Goal: Task Accomplishment & Management: Complete application form

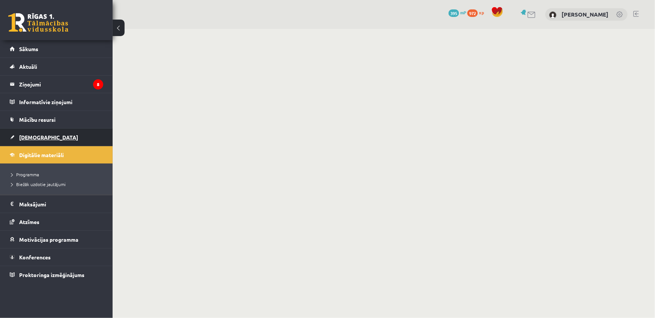
click at [36, 134] on span "[DEMOGRAPHIC_DATA]" at bounding box center [48, 137] width 59 height 7
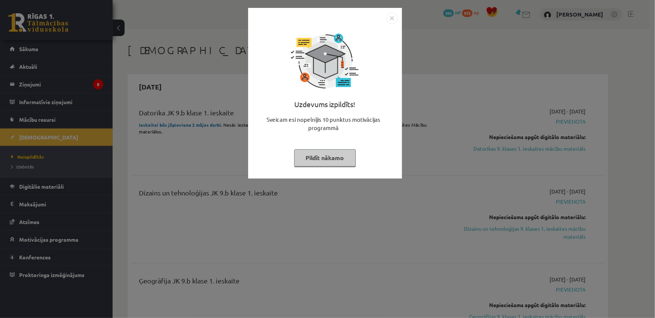
click at [330, 159] on button "Pildīt nākamo" at bounding box center [325, 157] width 62 height 17
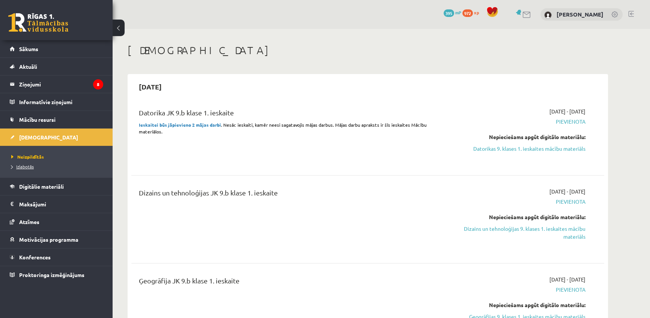
click at [23, 168] on span "Izlabotās" at bounding box center [22, 166] width 23 height 6
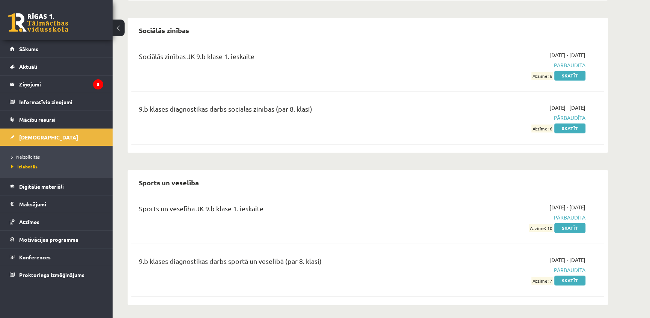
scroll to position [1425, 0]
click at [23, 157] on span "Neizpildītās" at bounding box center [25, 157] width 29 height 6
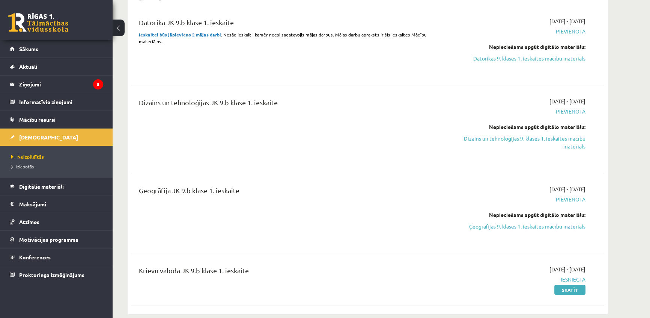
scroll to position [102, 0]
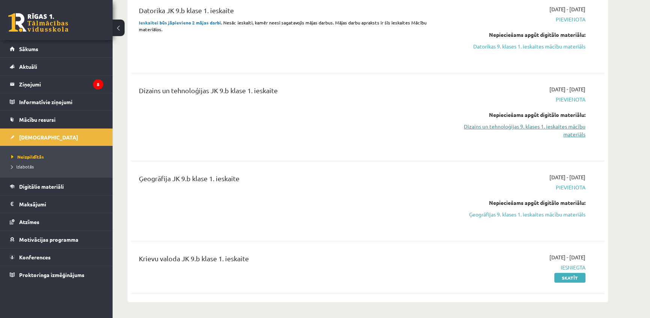
click at [572, 127] on link "Dizains un tehnoloģijas 9. klases 1. ieskaites mācību materiāls" at bounding box center [514, 130] width 141 height 16
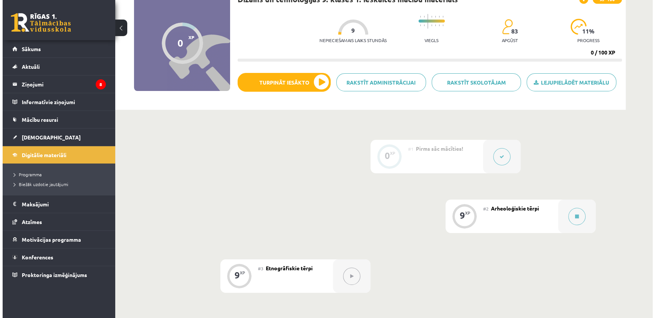
scroll to position [68, 0]
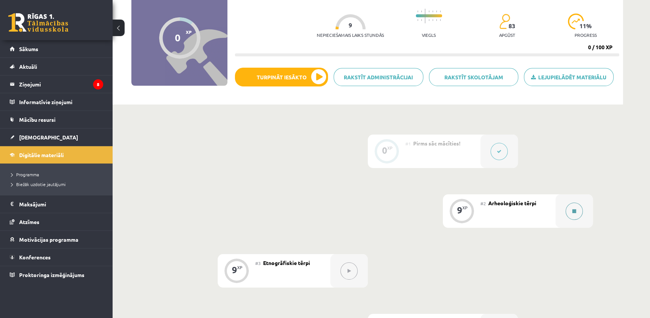
click at [578, 210] on button at bounding box center [574, 210] width 17 height 17
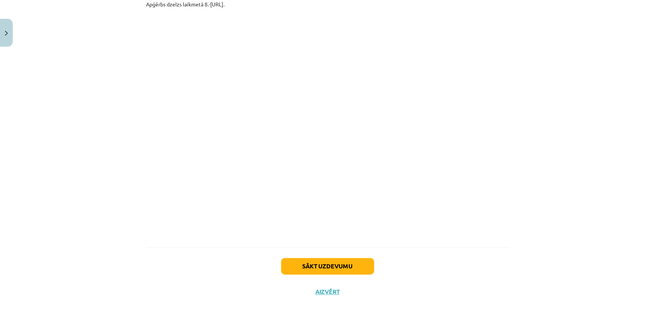
scroll to position [594, 0]
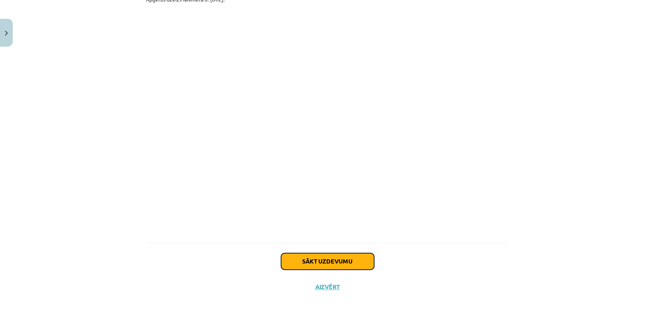
click at [312, 260] on button "Sākt uzdevumu" at bounding box center [327, 261] width 93 height 17
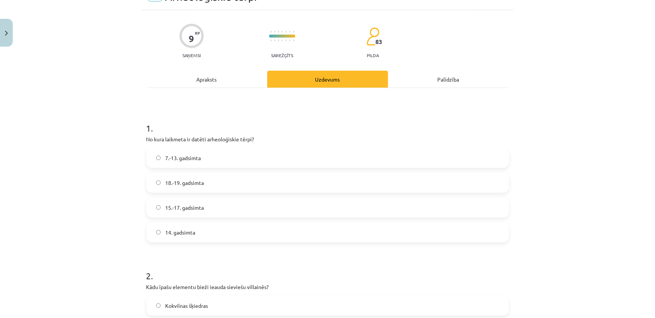
scroll to position [19, 0]
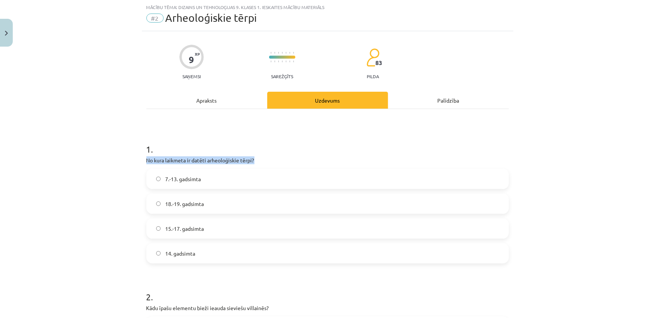
drag, startPoint x: 142, startPoint y: 159, endPoint x: 252, endPoint y: 157, distance: 110.0
copy p "No kura laikmeta ir datēti arheoloģiskie tērpi?"
click at [305, 139] on h1 "1 ." at bounding box center [327, 142] width 363 height 23
click at [177, 184] on label "7.-13. gadsimta" at bounding box center [327, 178] width 361 height 19
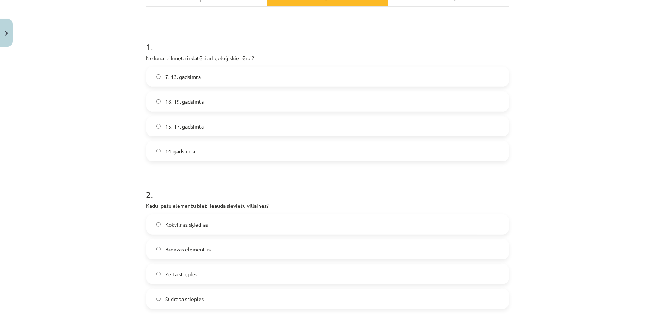
scroll to position [155, 0]
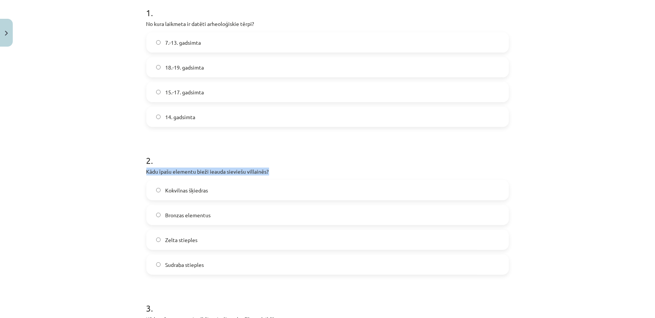
drag, startPoint x: 141, startPoint y: 170, endPoint x: 266, endPoint y: 171, distance: 125.4
drag, startPoint x: 268, startPoint y: 164, endPoint x: 144, endPoint y: 175, distance: 124.6
click at [146, 175] on p "Kādu īpašu elementu bieži ieauda sieviešu villainēs?" at bounding box center [327, 171] width 363 height 8
drag, startPoint x: 145, startPoint y: 169, endPoint x: 274, endPoint y: 172, distance: 129.2
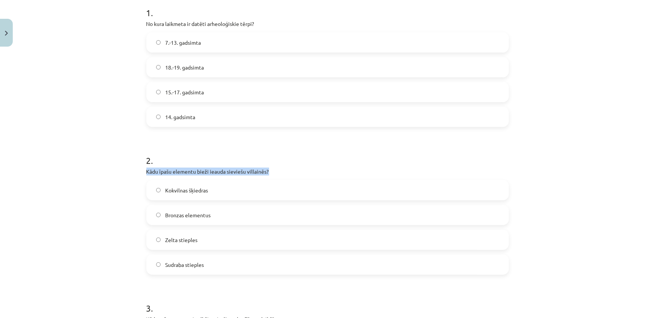
copy p "Kādu īpašu elementu bieži ieauda sieviešu villainēs?"
click at [199, 194] on label "Kokvilnas šķiedras" at bounding box center [327, 190] width 361 height 19
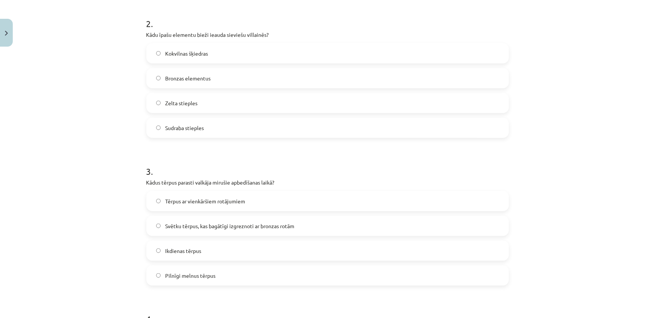
scroll to position [326, 0]
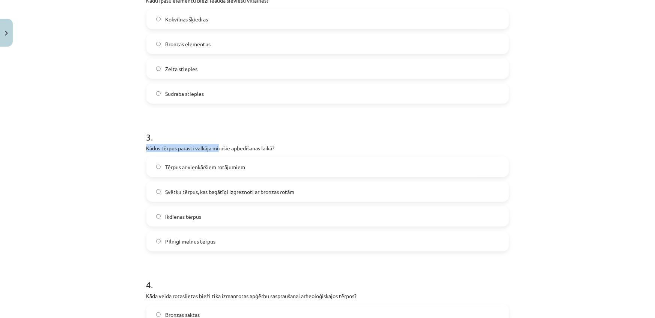
drag, startPoint x: 141, startPoint y: 145, endPoint x: 250, endPoint y: 144, distance: 108.5
drag, startPoint x: 250, startPoint y: 144, endPoint x: 271, endPoint y: 145, distance: 21.4
click at [271, 145] on p "Kādus tērpus parasti valkāja mirušie apbedīšanas laikā?" at bounding box center [327, 148] width 363 height 8
click at [237, 122] on h1 "3 ." at bounding box center [327, 130] width 363 height 23
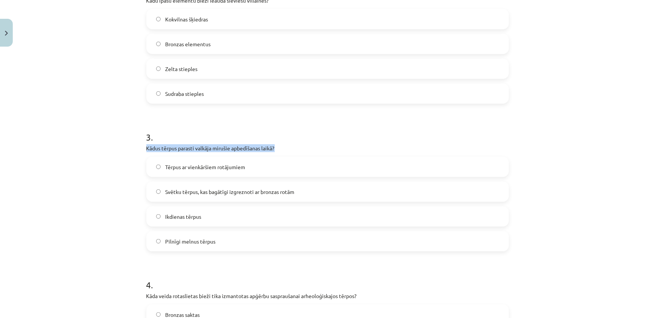
drag, startPoint x: 136, startPoint y: 151, endPoint x: 285, endPoint y: 143, distance: 149.6
click at [287, 146] on div "Mācību tēma: Dizains un tehnoloģijas 9. klases 1. ieskaites mācību materiāls #2…" at bounding box center [327, 159] width 655 height 318
copy p "Kādus tērpus parasti valkāja mirušie apbedīšanas laikā?"
click at [225, 171] on label "Tērpus ar vienkāršiem rotājumiem" at bounding box center [327, 166] width 361 height 19
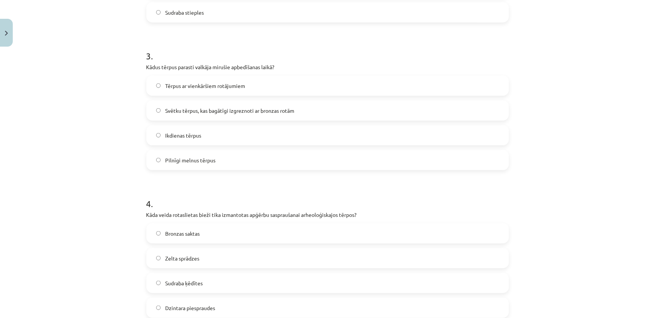
scroll to position [428, 0]
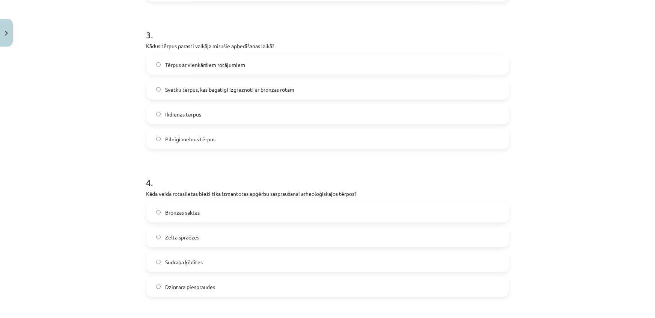
drag, startPoint x: 131, startPoint y: 180, endPoint x: 134, endPoint y: 185, distance: 5.9
click at [134, 185] on div "Mācību tēma: Dizains un tehnoloģijas 9. klases 1. ieskaites mācību materiāls #2…" at bounding box center [327, 159] width 655 height 318
drag, startPoint x: 142, startPoint y: 194, endPoint x: 360, endPoint y: 192, distance: 218.1
drag, startPoint x: 357, startPoint y: 197, endPoint x: 301, endPoint y: 143, distance: 78.6
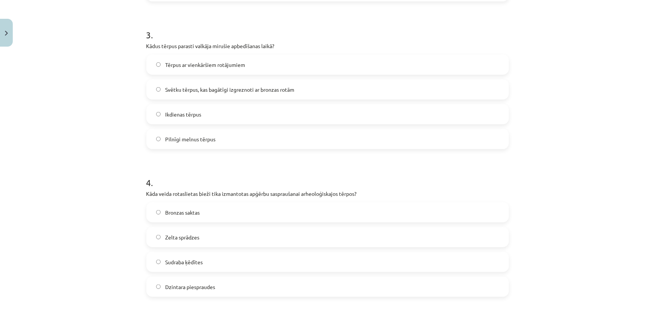
click at [304, 145] on label "Pilnīgi melnus tērpus" at bounding box center [327, 138] width 361 height 19
drag, startPoint x: 141, startPoint y: 197, endPoint x: 365, endPoint y: 189, distance: 223.8
drag, startPoint x: 371, startPoint y: 199, endPoint x: 144, endPoint y: 194, distance: 227.1
click at [133, 194] on div "Mācību tēma: Dizains un tehnoloģijas 9. klases 1. ieskaites mācību materiāls #2…" at bounding box center [327, 159] width 655 height 318
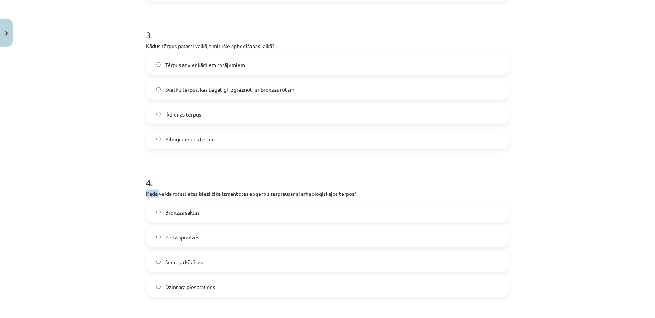
drag, startPoint x: 144, startPoint y: 194, endPoint x: 227, endPoint y: 196, distance: 83.0
drag, startPoint x: 289, startPoint y: 200, endPoint x: 360, endPoint y: 196, distance: 71.0
click at [360, 196] on div "4 . Kāda veida rotaslietas bieži tika izmantotas apģērbu saspraušanai arheoloģi…" at bounding box center [327, 230] width 363 height 132
click at [208, 180] on h1 "4 ." at bounding box center [327, 175] width 363 height 23
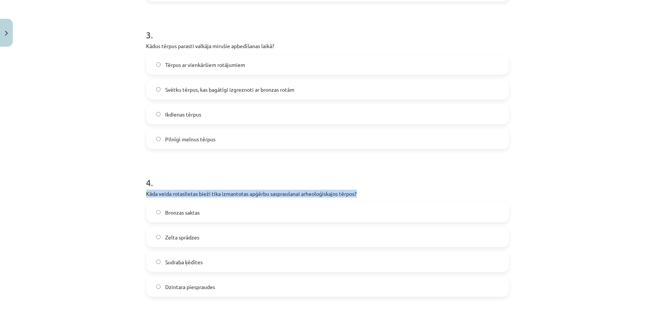
drag, startPoint x: 140, startPoint y: 194, endPoint x: 361, endPoint y: 190, distance: 221.1
copy p "Kāda veida rotaslietas bieži tika izmantotas apģērbu saspraušanai arheoloģiskaj…"
click at [209, 221] on div "Bronzas saktas Zelta sprādzes Sudraba ķēdītes Dzintara piespraudes" at bounding box center [327, 249] width 363 height 95
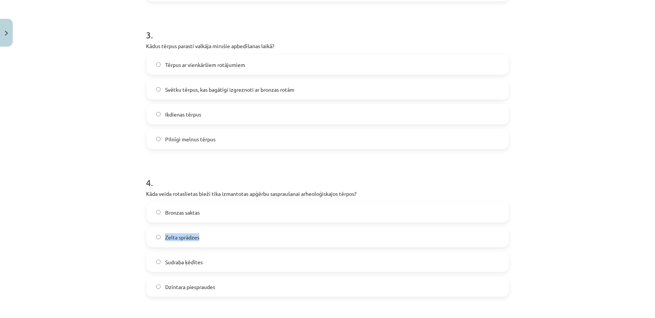
click at [218, 212] on label "Bronzas saktas" at bounding box center [327, 212] width 361 height 19
click at [388, 184] on h1 "4 ." at bounding box center [327, 175] width 363 height 23
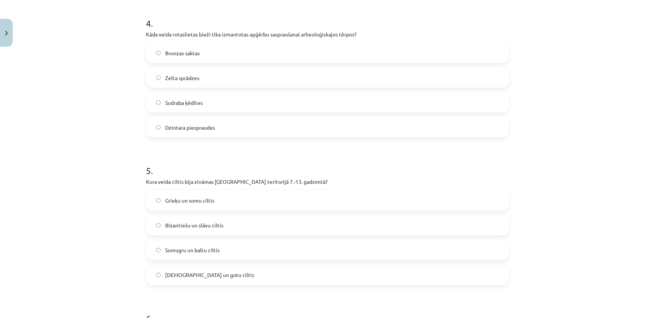
scroll to position [599, 0]
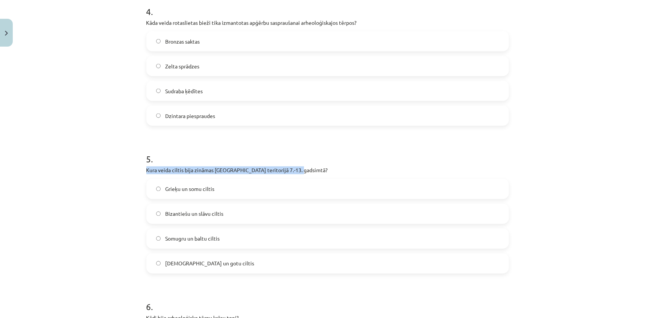
drag, startPoint x: 143, startPoint y: 168, endPoint x: 299, endPoint y: 166, distance: 155.4
click at [299, 166] on p "Kura veida ciltis bija zināmas Latvijas teritorijā 7.-13. gadsimtā?" at bounding box center [327, 170] width 363 height 8
copy p "Kura veida ciltis bija zināmas Latvijas teritorijā 7.-13. gadsimtā?"
click at [180, 191] on span "Grieķu un somu ciltis" at bounding box center [189, 189] width 49 height 8
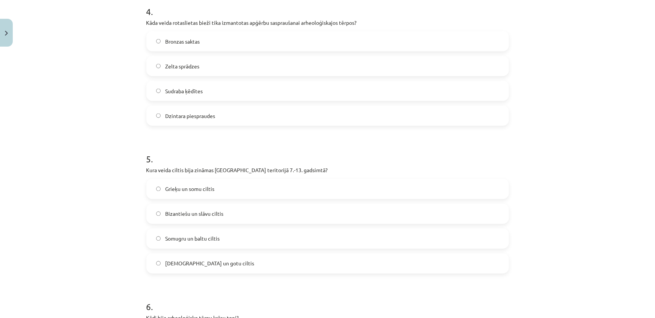
click at [179, 242] on label "Somugru un baltu ciltis" at bounding box center [327, 238] width 361 height 19
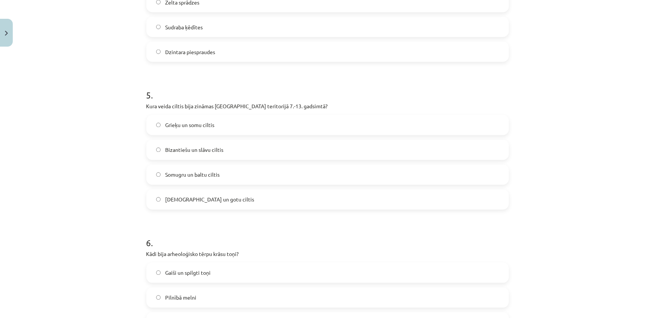
scroll to position [803, 0]
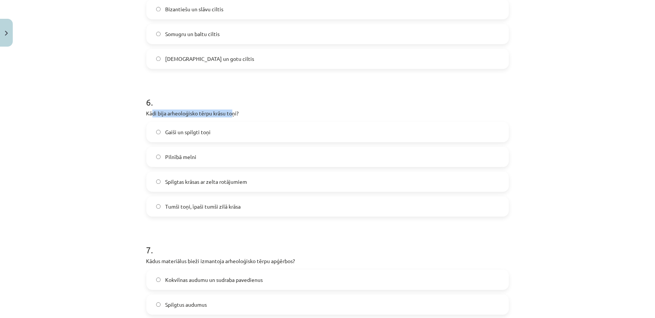
drag, startPoint x: 152, startPoint y: 114, endPoint x: 230, endPoint y: 115, distance: 78.8
click at [230, 115] on p "Kādi bija arheoloģisko tērpu krāsu toņi?" at bounding box center [327, 113] width 363 height 8
drag, startPoint x: 135, startPoint y: 112, endPoint x: 263, endPoint y: 113, distance: 128.0
click at [263, 113] on div "Mācību tēma: Dizains un tehnoloģijas 9. klases 1. ieskaites mācību materiāls #2…" at bounding box center [327, 159] width 655 height 318
copy p "Kādi bija arheoloģisko tērpu krāsu toņi?"
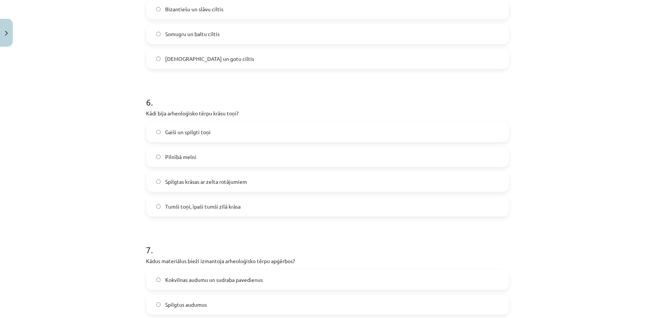
click at [203, 210] on label "Tumši toņi, īpaši tumši zilā krāsa" at bounding box center [327, 206] width 361 height 19
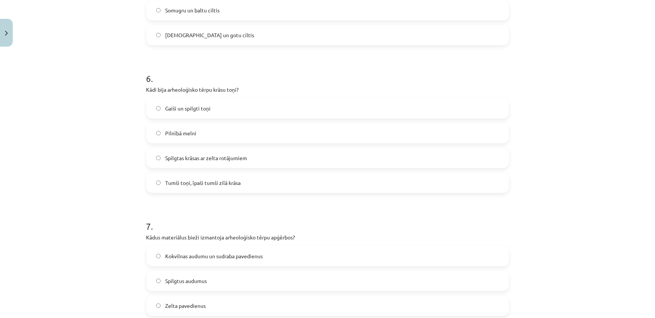
scroll to position [906, 0]
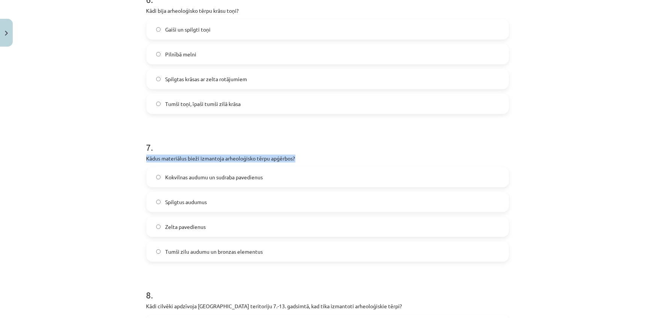
drag, startPoint x: 141, startPoint y: 158, endPoint x: 296, endPoint y: 152, distance: 155.5
copy p "Kādus materiālus bieži izmantoja arheoloģisko tērpu apģērbos?"
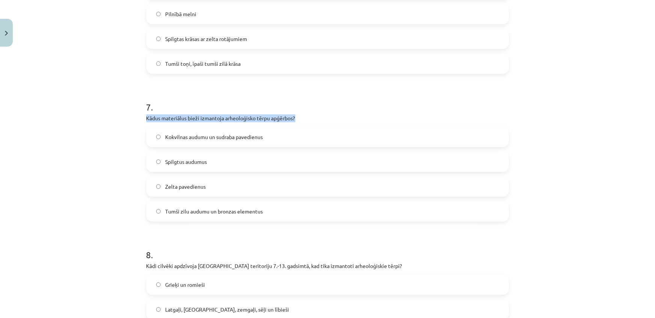
scroll to position [1008, 0]
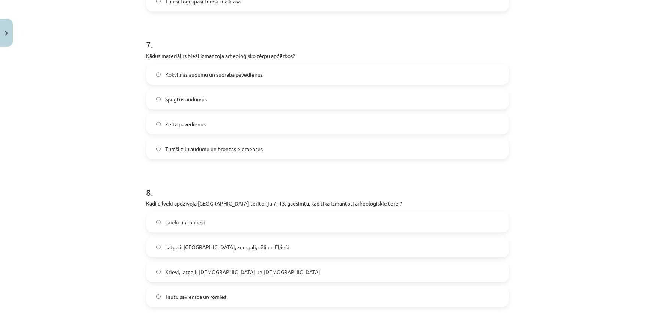
click at [120, 189] on div "Mācību tēma: Dizains un tehnoloģijas 9. klases 1. ieskaites mācību materiāls #2…" at bounding box center [327, 159] width 655 height 318
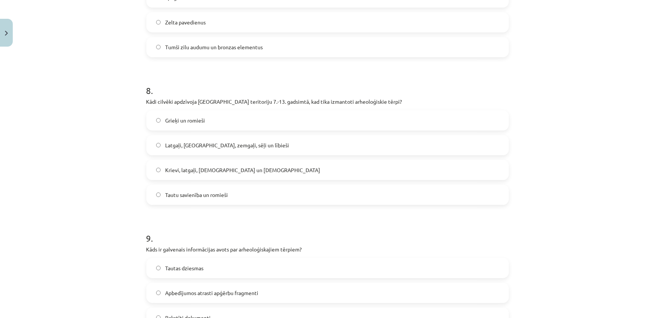
scroll to position [1111, 0]
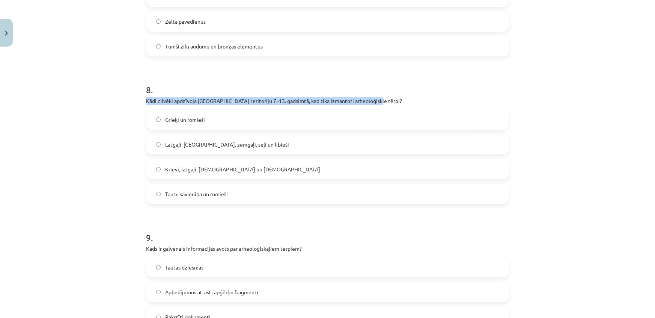
drag, startPoint x: 141, startPoint y: 98, endPoint x: 375, endPoint y: 103, distance: 234.3
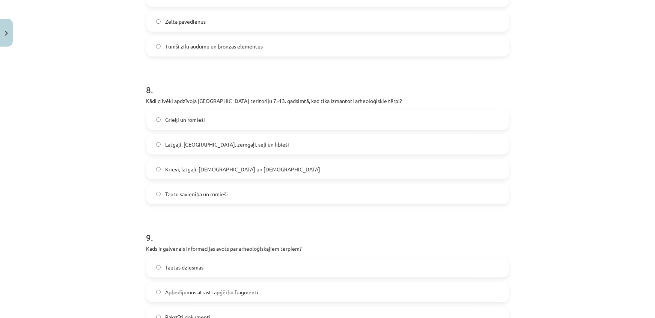
drag, startPoint x: 374, startPoint y: 105, endPoint x: 363, endPoint y: 77, distance: 30.0
click at [365, 75] on h1 "8 ." at bounding box center [327, 82] width 363 height 23
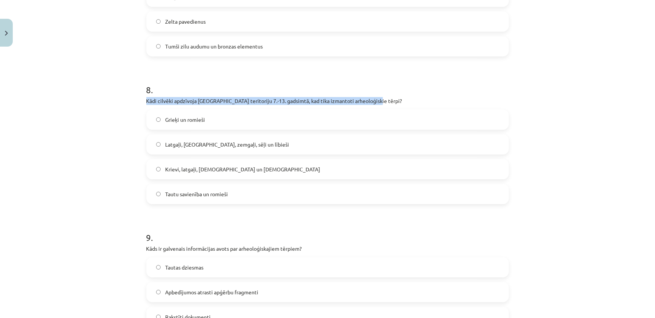
drag, startPoint x: 139, startPoint y: 97, endPoint x: 374, endPoint y: 101, distance: 235.0
click at [374, 101] on div "Mācību tēma: Dizains un tehnoloģijas 9. klases 1. ieskaites mācību materiāls #2…" at bounding box center [327, 159] width 655 height 318
copy p "Kādi cilvēki apdzīvoja Latvijas teritoriju 7.-13. gadsimtā, kad tika izmantoti …"
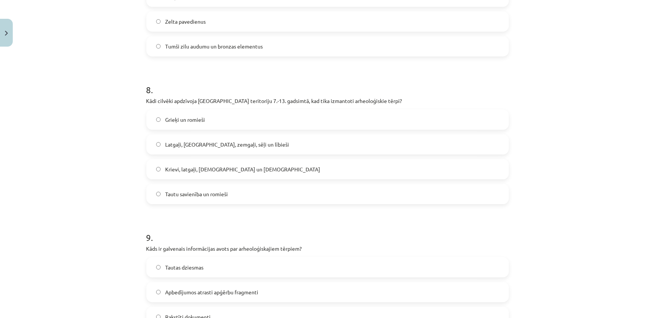
click at [217, 143] on span "Latgaļi, kurši, zemgaļi, sēļi un lībieši" at bounding box center [227, 144] width 124 height 8
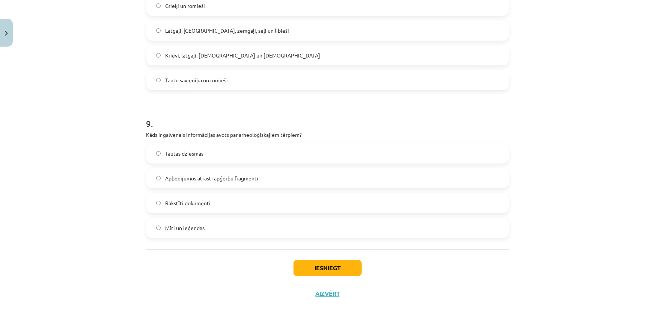
scroll to position [1231, 0]
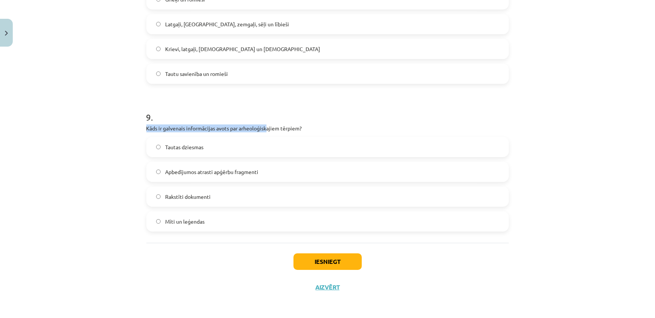
drag, startPoint x: 140, startPoint y: 126, endPoint x: 259, endPoint y: 122, distance: 118.3
click at [134, 131] on div "Mācību tēma: Dizains un tehnoloģijas 9. klases 1. ieskaites mācību materiāls #2…" at bounding box center [327, 159] width 655 height 318
click at [138, 131] on div "Mācību tēma: Dizains un tehnoloģijas 9. klases 1. ieskaites mācību materiāls #2…" at bounding box center [327, 159] width 655 height 318
drag, startPoint x: 141, startPoint y: 124, endPoint x: 306, endPoint y: 123, distance: 165.5
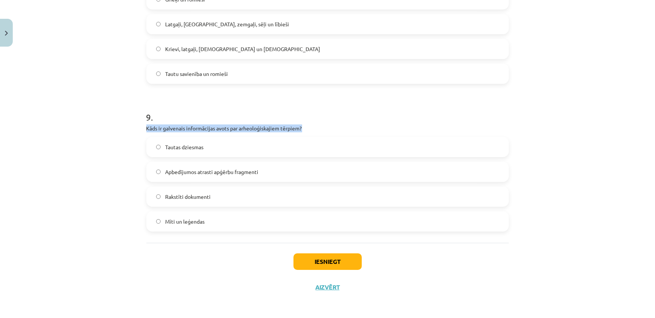
copy p "Kāds ir galvenais informācijas avots par arheoloģiskajiem tērpiem?"
click at [214, 147] on label "Tautas dziesmas" at bounding box center [327, 146] width 361 height 19
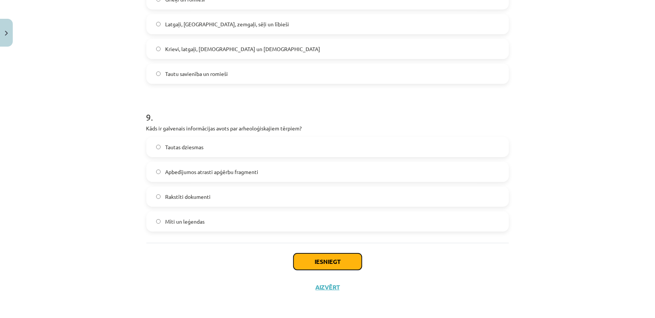
click at [325, 266] on button "Iesniegt" at bounding box center [327, 261] width 68 height 17
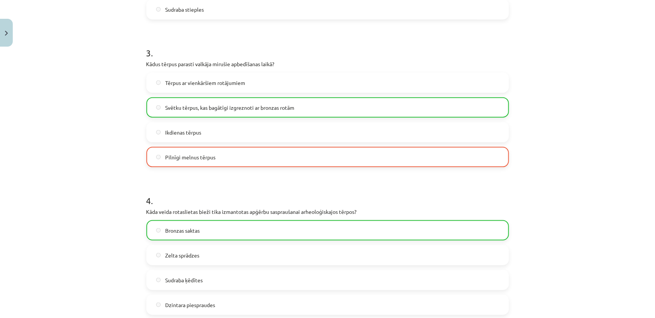
scroll to position [409, 0]
click at [275, 106] on span "Svētku tērpus, kas bagātīgi izgreznoti ar bronzas rotām" at bounding box center [229, 108] width 129 height 8
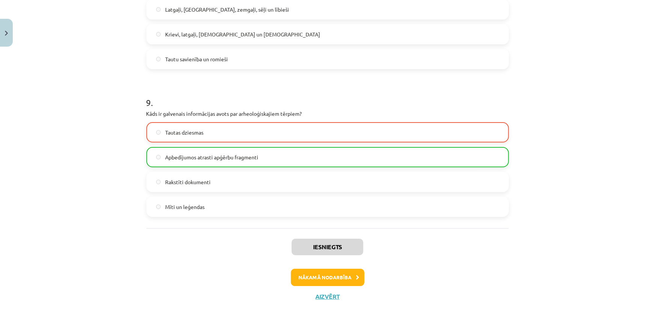
scroll to position [1254, 0]
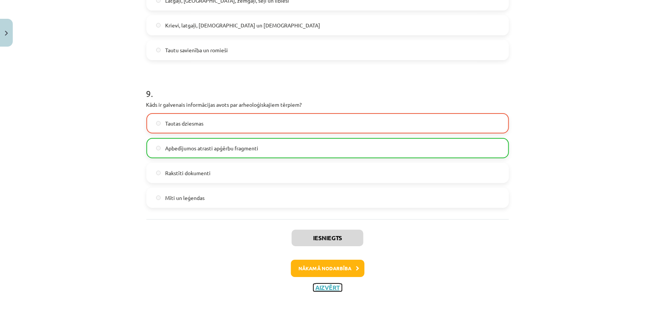
click at [314, 284] on button "Aizvērt" at bounding box center [327, 287] width 29 height 8
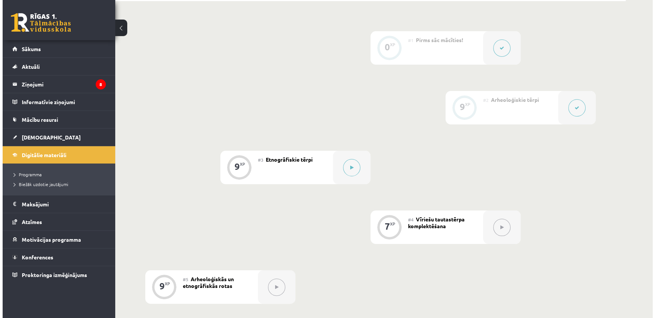
scroll to position [205, 0]
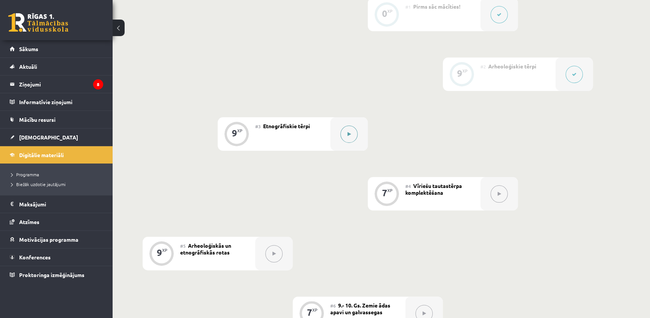
click at [349, 134] on icon at bounding box center [349, 134] width 3 height 5
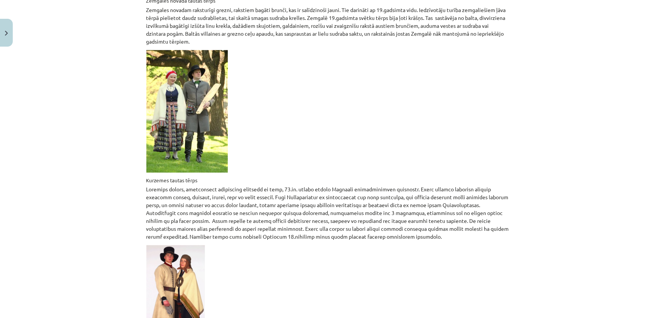
scroll to position [1153, 0]
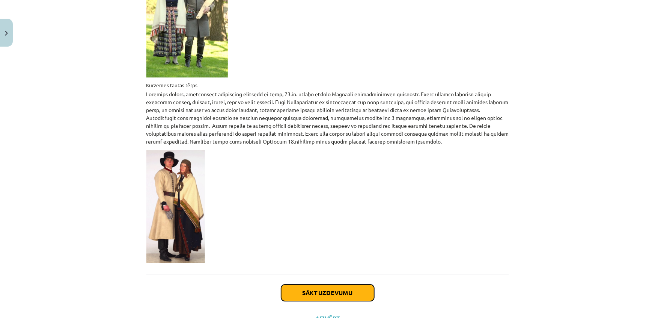
click at [322, 284] on button "Sākt uzdevumu" at bounding box center [327, 292] width 93 height 17
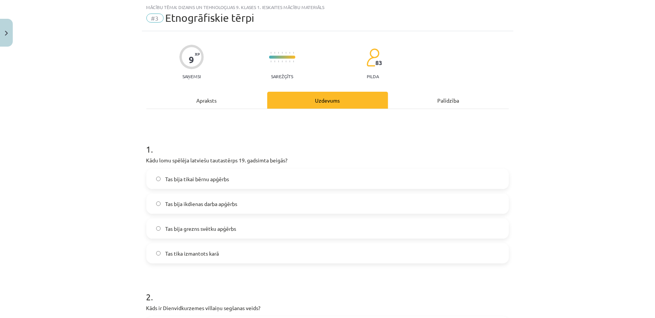
scroll to position [19, 0]
drag, startPoint x: 135, startPoint y: 158, endPoint x: 250, endPoint y: 158, distance: 115.2
click at [251, 157] on div "Mācību tēma: Dizains un tehnoloģijas 9. klases 1. ieskaites mācību materiāls #3…" at bounding box center [327, 159] width 655 height 318
click at [136, 169] on div "Mācību tēma: Dizains un tehnoloģijas 9. klases 1. ieskaites mācību materiāls #3…" at bounding box center [327, 159] width 655 height 318
drag, startPoint x: 145, startPoint y: 157, endPoint x: 292, endPoint y: 160, distance: 147.1
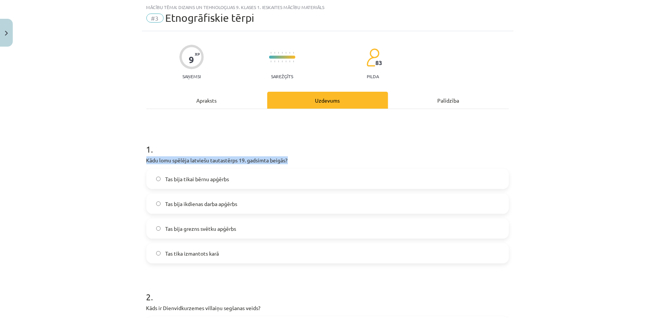
click at [293, 160] on p "Kādu lomu spēlēja latviešu tautastērps 19. gadsimta beigās?" at bounding box center [327, 160] width 363 height 8
copy p "Kādu lomu spēlēja latviešu tautastērps 19. gadsimta beigās?"
click at [196, 206] on span "Tas bija ikdienas darba apģērbs" at bounding box center [201, 204] width 72 height 8
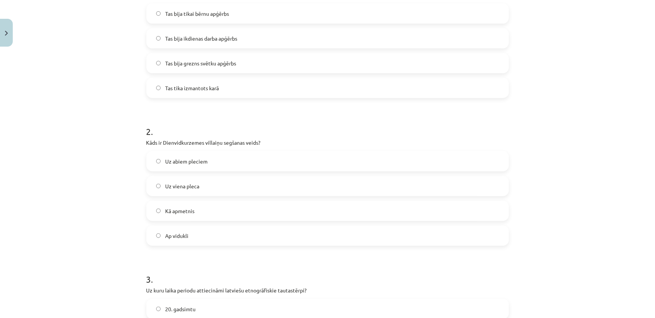
scroll to position [189, 0]
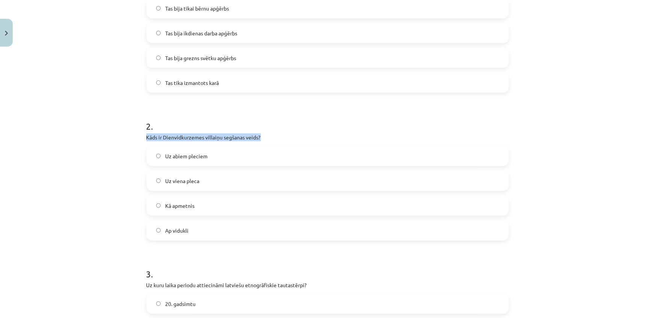
drag, startPoint x: 138, startPoint y: 131, endPoint x: 261, endPoint y: 134, distance: 123.1
click at [262, 135] on div "Mācību tēma: Dizains un tehnoloģijas 9. klases 1. ieskaites mācību materiāls #3…" at bounding box center [327, 159] width 655 height 318
click at [200, 176] on label "Uz viena pleca" at bounding box center [327, 180] width 361 height 19
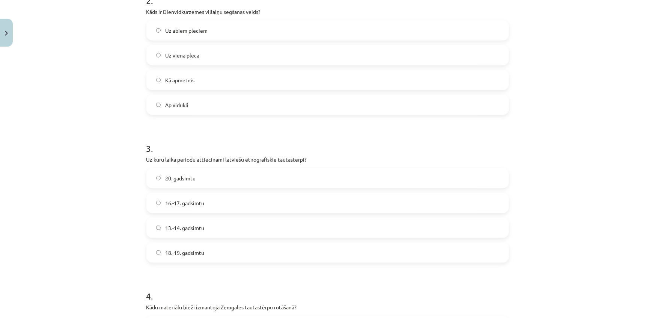
scroll to position [360, 0]
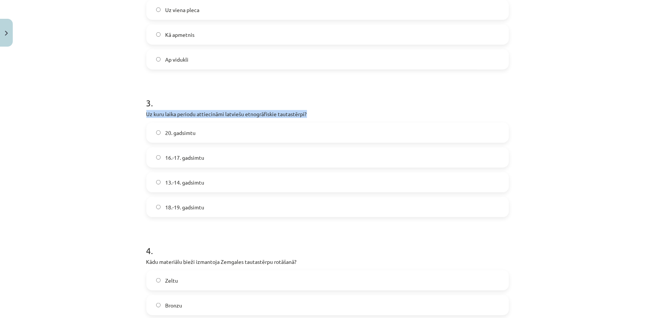
drag, startPoint x: 141, startPoint y: 114, endPoint x: 308, endPoint y: 109, distance: 167.1
click at [175, 214] on label "18.-19. gadsimtu" at bounding box center [327, 206] width 361 height 19
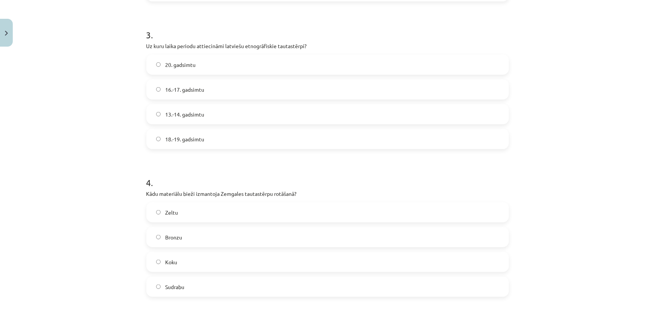
scroll to position [530, 0]
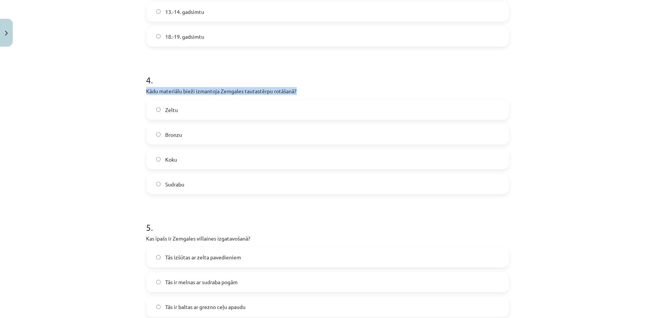
drag, startPoint x: 138, startPoint y: 93, endPoint x: 300, endPoint y: 86, distance: 161.9
click at [300, 86] on div "Mācību tēma: Dizains un tehnoloģijas 9. klases 1. ieskaites mācību materiāls #3…" at bounding box center [327, 159] width 655 height 318
click at [211, 137] on label "Bronzu" at bounding box center [327, 134] width 361 height 19
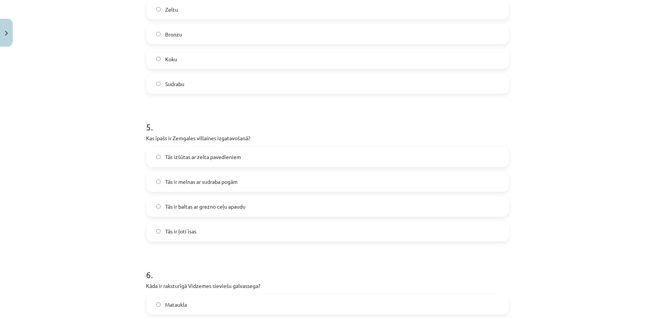
scroll to position [633, 0]
drag, startPoint x: 143, startPoint y: 132, endPoint x: 250, endPoint y: 136, distance: 106.7
click at [250, 136] on div "9 XP Saņemsi Sarežģīts 83 pilda Apraksts Uzdevums Palīdzība 1 . Kādu lomu spēlē…" at bounding box center [328, 157] width 372 height 1480
click at [190, 183] on label "Tās ir melnas ar sudraba pogām" at bounding box center [327, 179] width 361 height 19
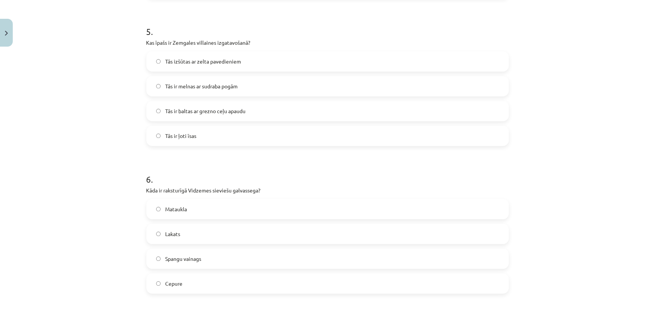
scroll to position [769, 0]
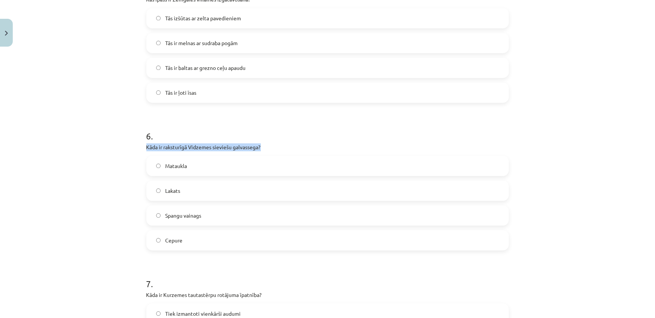
drag, startPoint x: 144, startPoint y: 146, endPoint x: 259, endPoint y: 145, distance: 115.2
click at [259, 145] on div "9 XP Saņemsi Sarežģīts 83 pilda Apraksts Uzdevums Palīdzība 1 . Kādu lomu spēlē…" at bounding box center [328, 21] width 372 height 1480
drag, startPoint x: 187, startPoint y: 220, endPoint x: 185, endPoint y: 212, distance: 7.8
click at [188, 221] on label "Spangu vainags" at bounding box center [327, 215] width 361 height 19
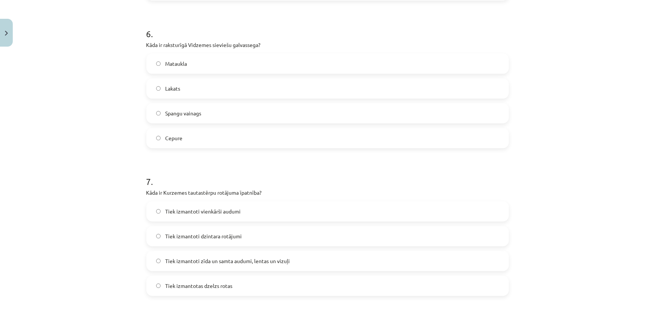
click at [229, 108] on label "Spangu vainags" at bounding box center [327, 113] width 361 height 19
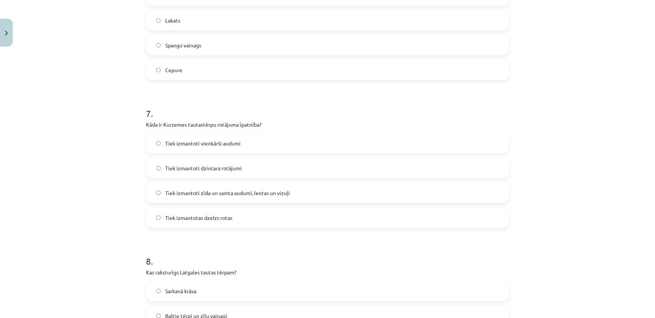
scroll to position [940, 0]
drag, startPoint x: 140, startPoint y: 120, endPoint x: 257, endPoint y: 112, distance: 117.8
drag, startPoint x: 259, startPoint y: 115, endPoint x: 176, endPoint y: 107, distance: 83.4
click at [180, 109] on h1 "7 ." at bounding box center [327, 106] width 363 height 23
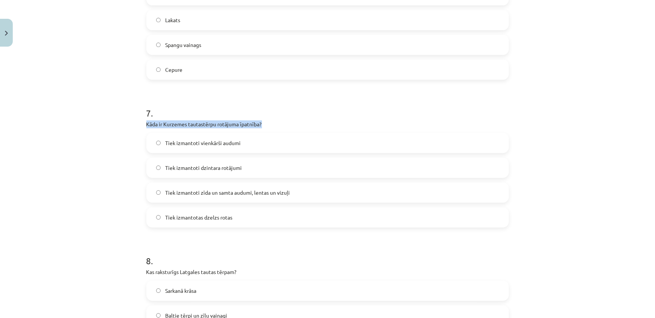
drag, startPoint x: 139, startPoint y: 126, endPoint x: 263, endPoint y: 121, distance: 124.7
click at [263, 121] on div "Mācību tēma: Dizains un tehnoloģijas 9. klases 1. ieskaites mācību materiāls #3…" at bounding box center [327, 159] width 655 height 318
click at [250, 165] on label "Tiek izmantoti dzintara rotājumi" at bounding box center [327, 167] width 361 height 19
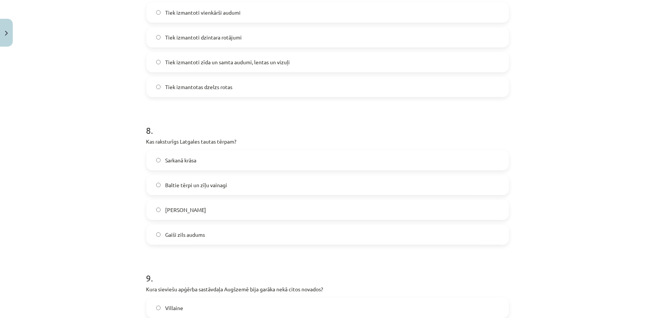
scroll to position [1111, 0]
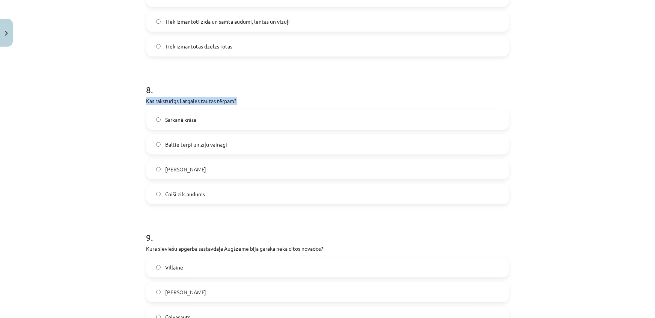
drag, startPoint x: 141, startPoint y: 104, endPoint x: 238, endPoint y: 98, distance: 97.4
click at [207, 187] on label "Gaiši zils audums" at bounding box center [327, 193] width 361 height 19
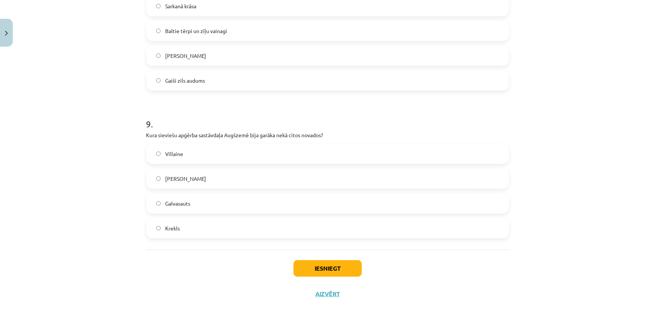
scroll to position [1231, 0]
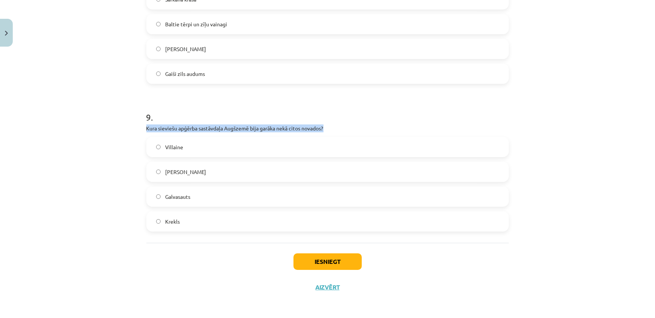
drag, startPoint x: 141, startPoint y: 126, endPoint x: 330, endPoint y: 125, distance: 188.8
click at [158, 145] on label "Villaine" at bounding box center [327, 146] width 361 height 19
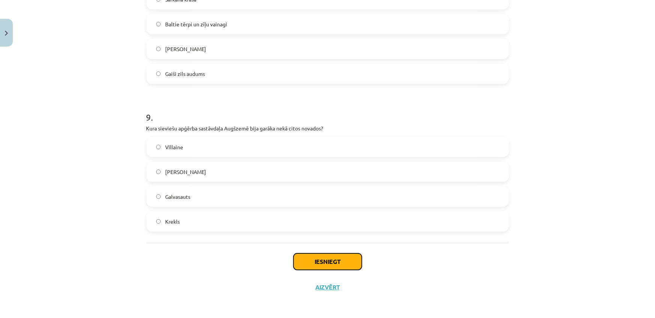
click at [336, 264] on button "Iesniegt" at bounding box center [327, 261] width 68 height 17
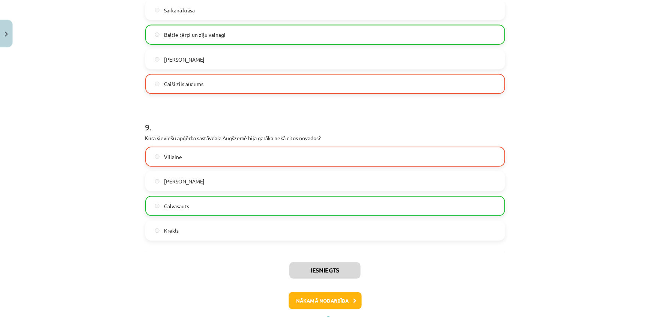
scroll to position [1254, 0]
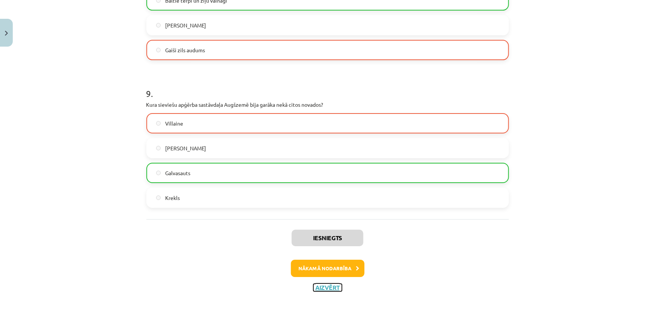
click at [316, 284] on button "Aizvērt" at bounding box center [327, 287] width 29 height 8
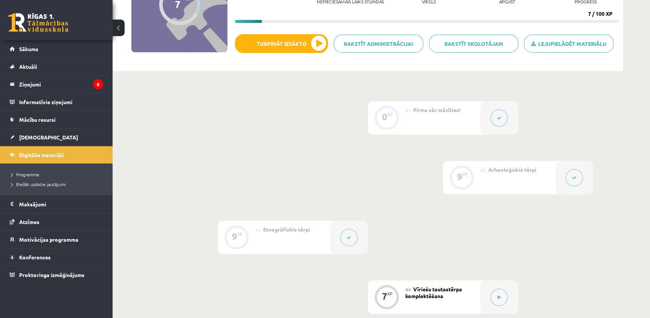
scroll to position [68, 0]
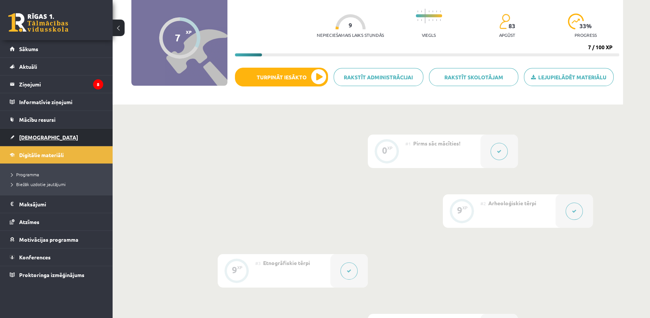
click at [34, 137] on span "[DEMOGRAPHIC_DATA]" at bounding box center [48, 137] width 59 height 7
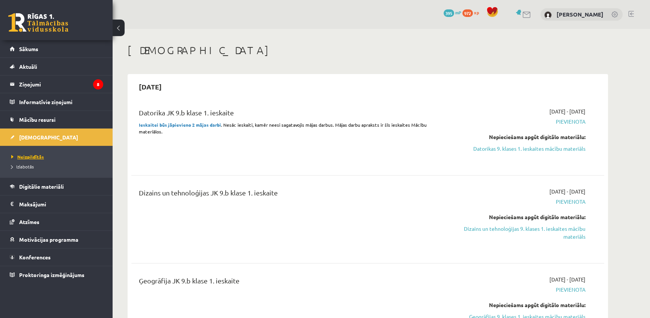
click at [27, 154] on span "Neizpildītās" at bounding box center [27, 157] width 33 height 6
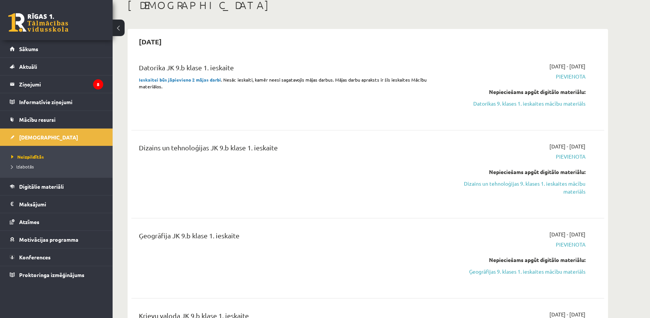
scroll to position [34, 0]
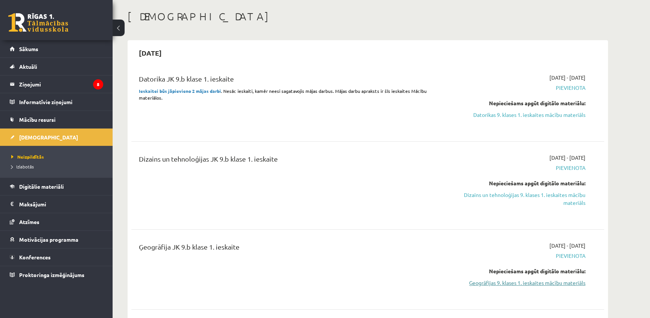
click at [525, 280] on link "Ģeogrāfijas 9. klases 1. ieskaites mācību materiāls" at bounding box center [514, 282] width 141 height 8
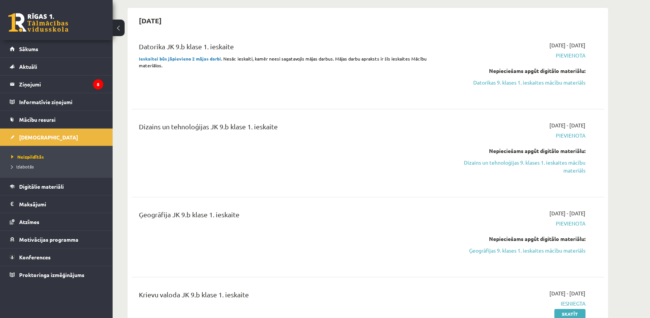
scroll to position [102, 0]
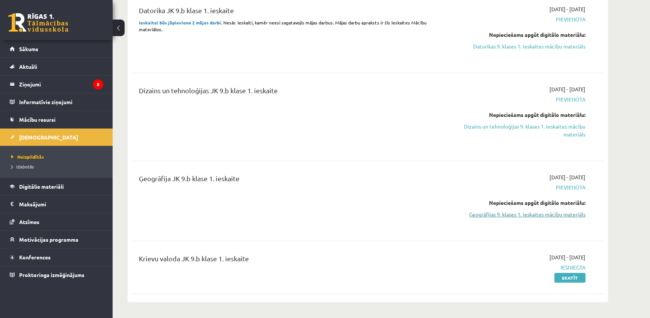
click at [536, 216] on link "Ģeogrāfijas 9. klases 1. ieskaites mācību materiāls" at bounding box center [514, 214] width 141 height 8
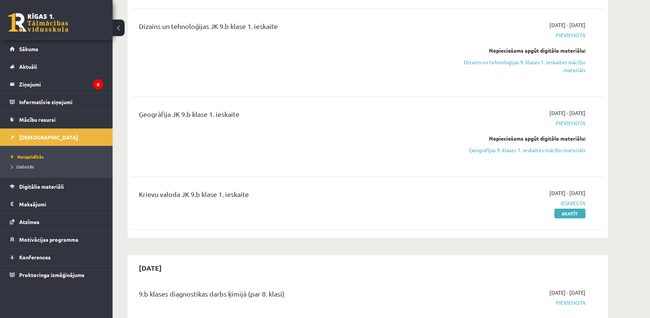
scroll to position [170, 0]
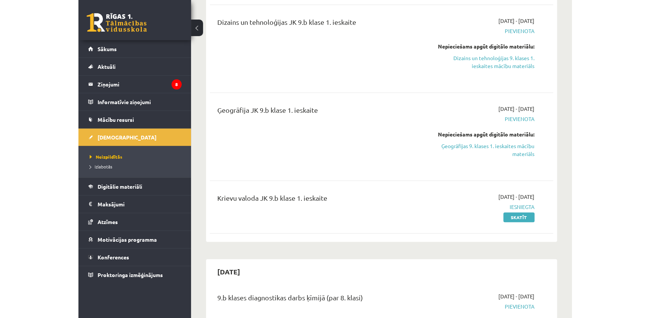
scroll to position [170, 0]
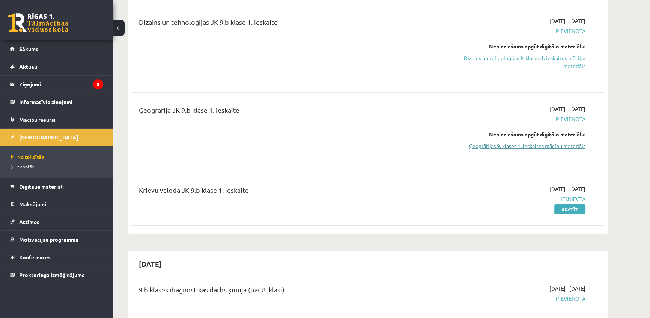
click at [493, 142] on link "Ģeogrāfijas 9. klases 1. ieskaites mācību materiāls" at bounding box center [514, 146] width 141 height 8
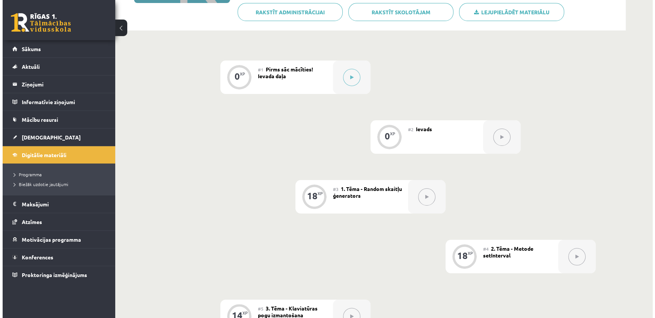
scroll to position [83, 0]
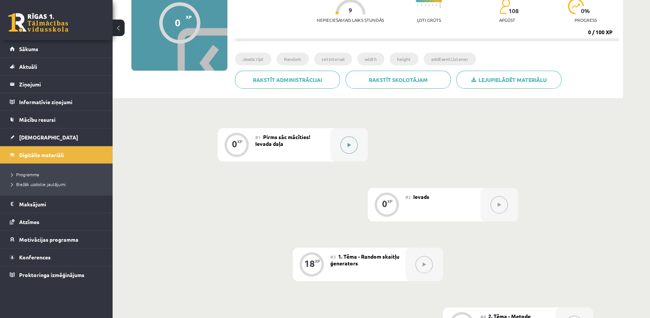
click at [346, 147] on button at bounding box center [348, 144] width 17 height 17
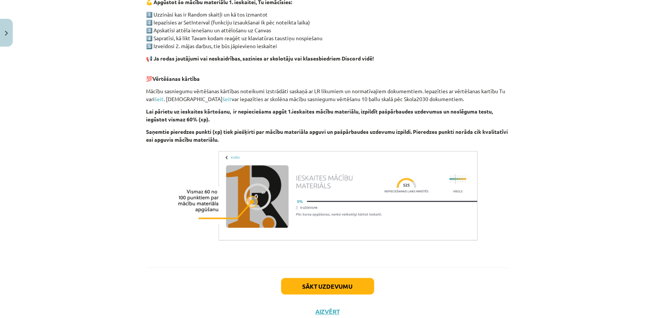
scroll to position [434, 0]
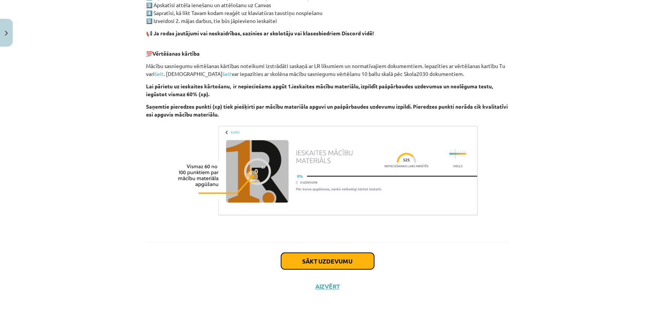
click at [301, 259] on button "Sākt uzdevumu" at bounding box center [327, 261] width 93 height 17
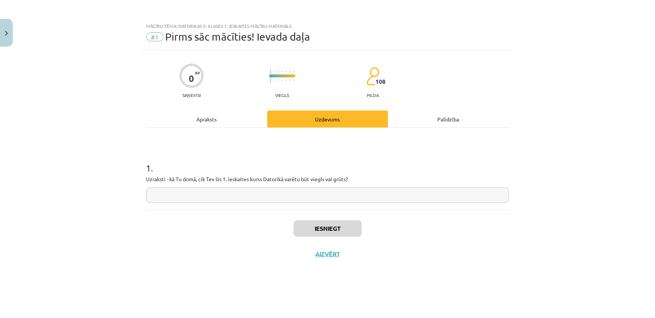
click at [275, 200] on input "text" at bounding box center [327, 194] width 363 height 15
type input "*****"
click at [325, 233] on button "Iesniegt" at bounding box center [327, 228] width 68 height 17
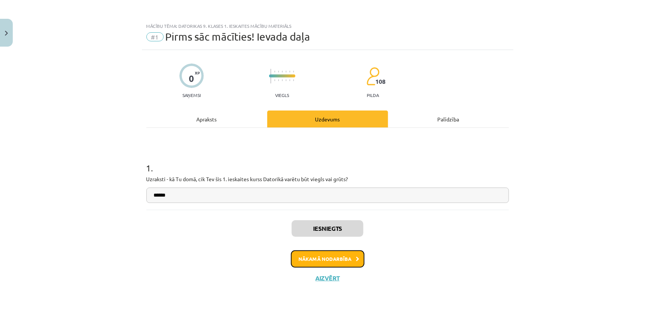
click at [323, 263] on button "Nākamā nodarbība" at bounding box center [328, 258] width 74 height 17
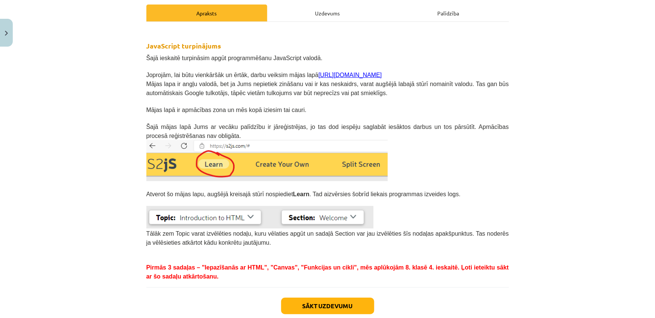
scroll to position [48, 0]
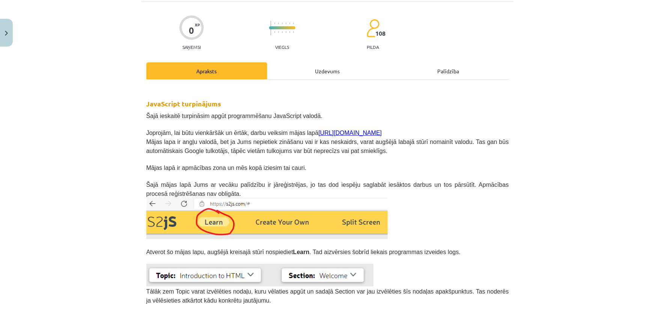
click at [319, 132] on link "https://s2js.com/" at bounding box center [349, 132] width 63 height 6
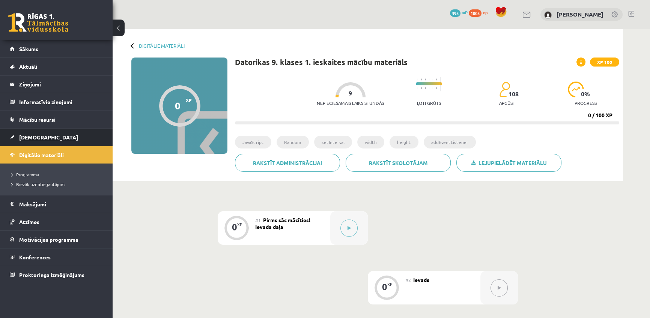
click at [33, 138] on span "[DEMOGRAPHIC_DATA]" at bounding box center [48, 137] width 59 height 7
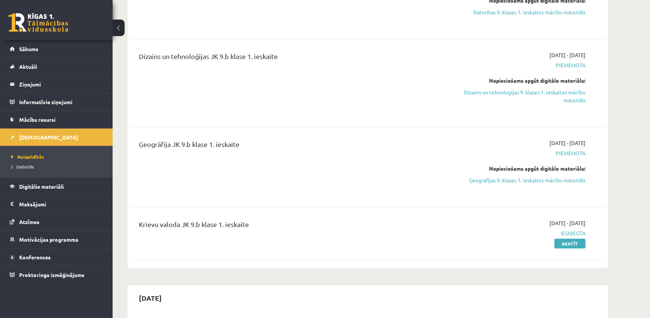
scroll to position [68, 0]
